Goal: Task Accomplishment & Management: Use online tool/utility

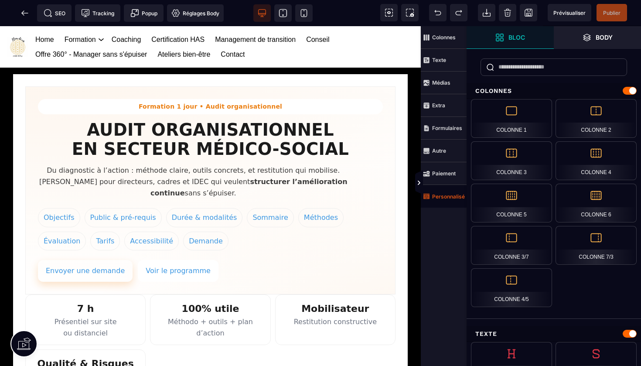
click at [447, 196] on strong "Personnalisé" at bounding box center [448, 196] width 33 height 7
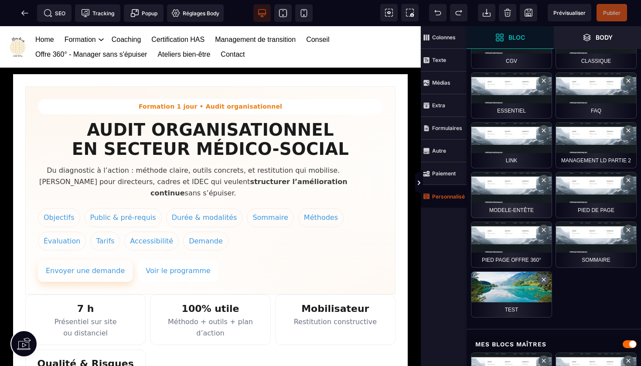
scroll to position [434, 0]
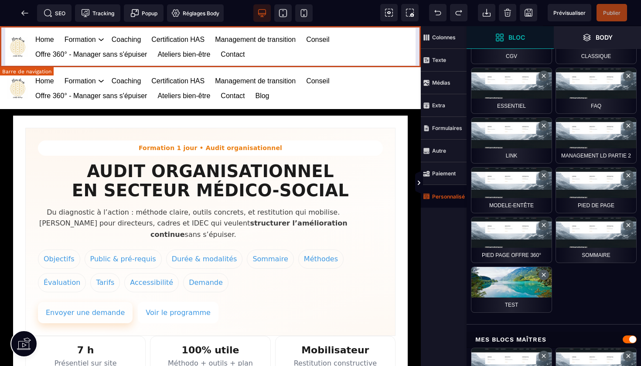
click at [417, 39] on div "Home Formation Management et leadership Gestion des risques en santé Management…" at bounding box center [210, 46] width 421 height 41
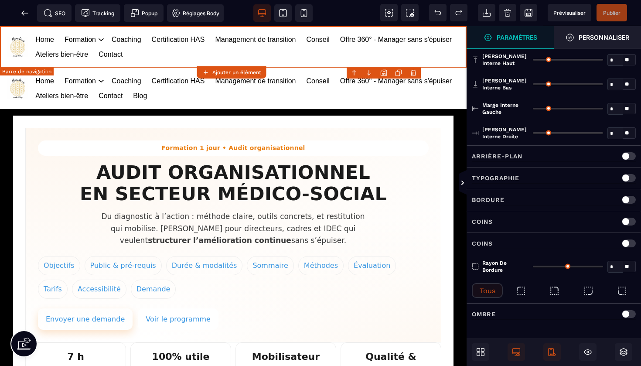
type input "*"
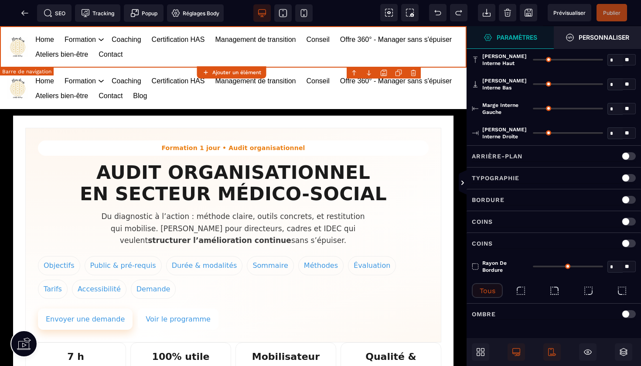
type input "**"
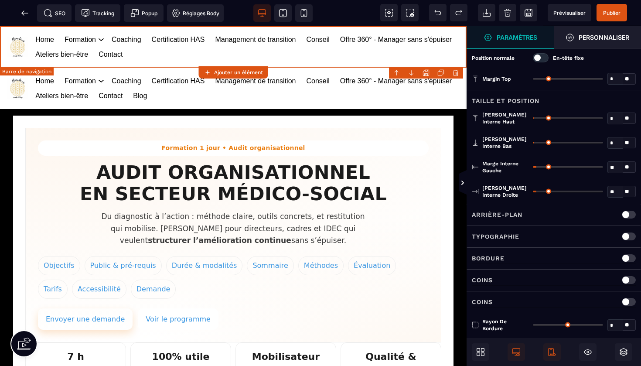
click at [457, 72] on body "B I U S A ******* Ajouter un élément" at bounding box center [320, 183] width 641 height 366
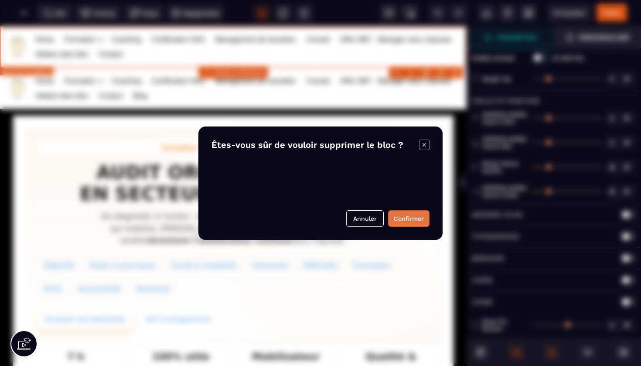
click at [407, 222] on button "Confirmer" at bounding box center [408, 218] width 41 height 17
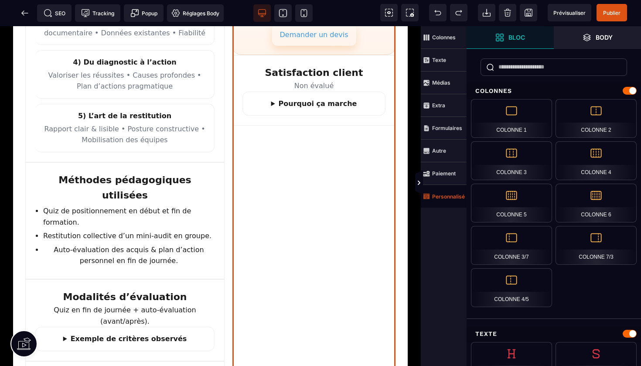
scroll to position [684, 0]
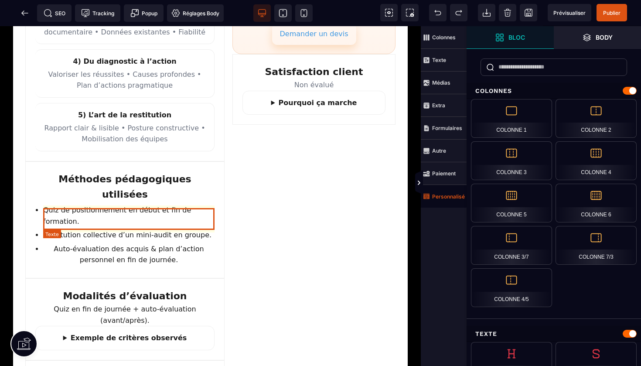
click at [125, 243] on li "Auto-évaluation des acquis & plan d’action personnel en fin de journée." at bounding box center [128, 254] width 171 height 22
select select "***"
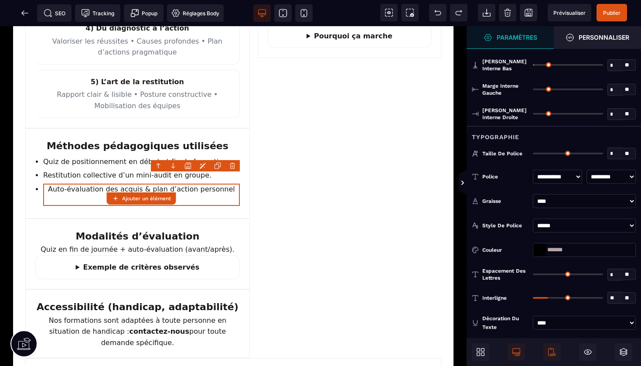
scroll to position [94, 0]
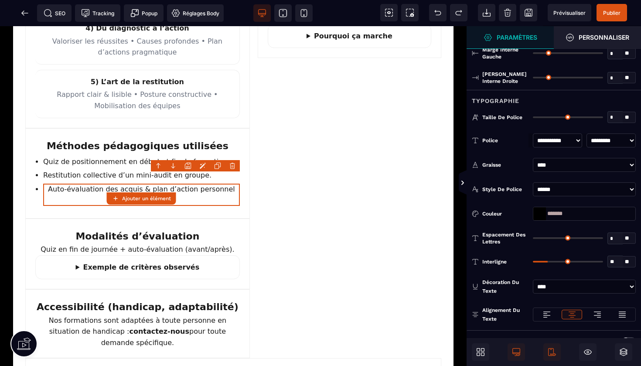
click at [547, 317] on icon at bounding box center [547, 314] width 9 height 9
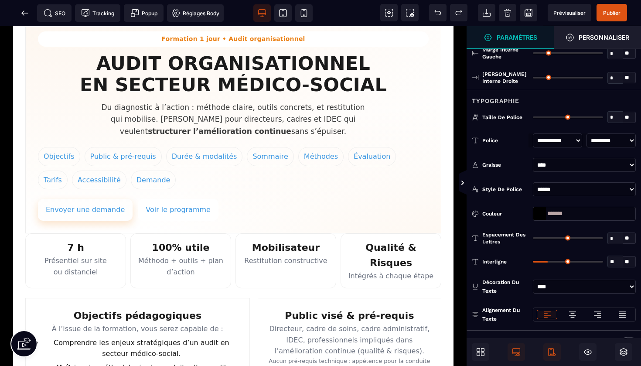
scroll to position [67, 0]
click at [611, 10] on span "Publier" at bounding box center [611, 13] width 17 height 7
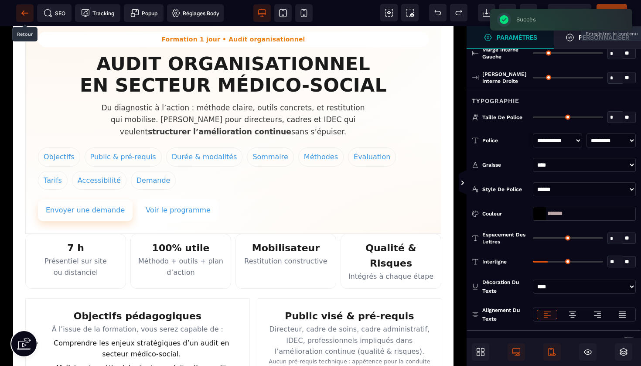
click at [25, 11] on icon at bounding box center [24, 13] width 9 height 9
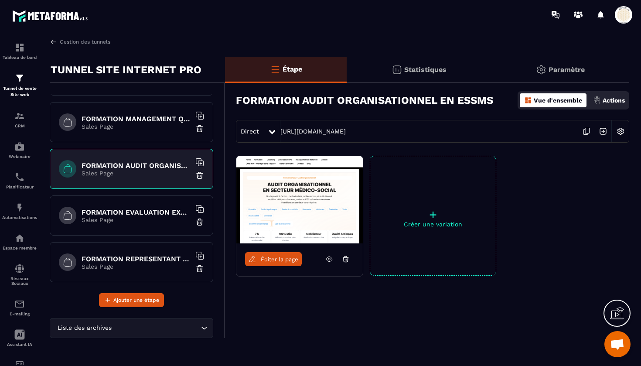
scroll to position [561, 0]
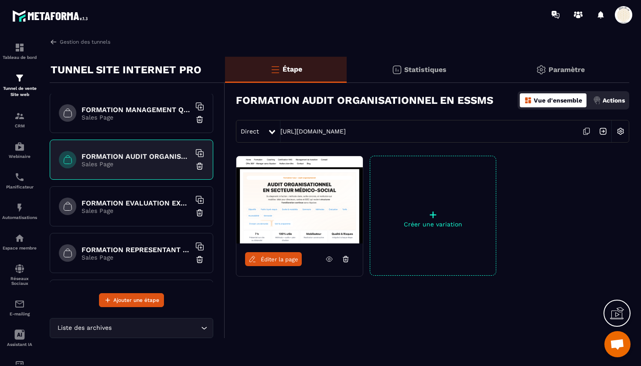
click at [144, 203] on h6 "FORMATION EVALUATION EXTERNE HAS" at bounding box center [136, 203] width 109 height 8
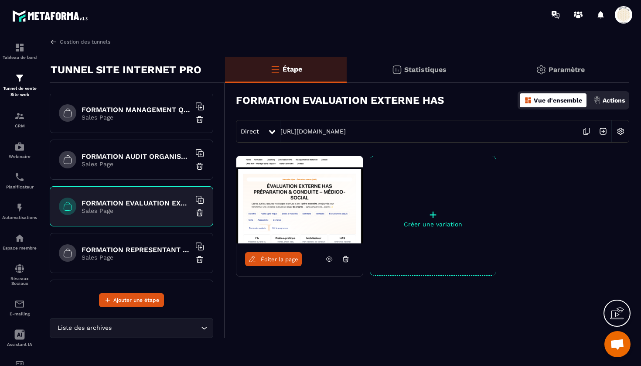
click at [267, 259] on span "Éditer la page" at bounding box center [280, 259] width 38 height 7
